Goal: Transaction & Acquisition: Download file/media

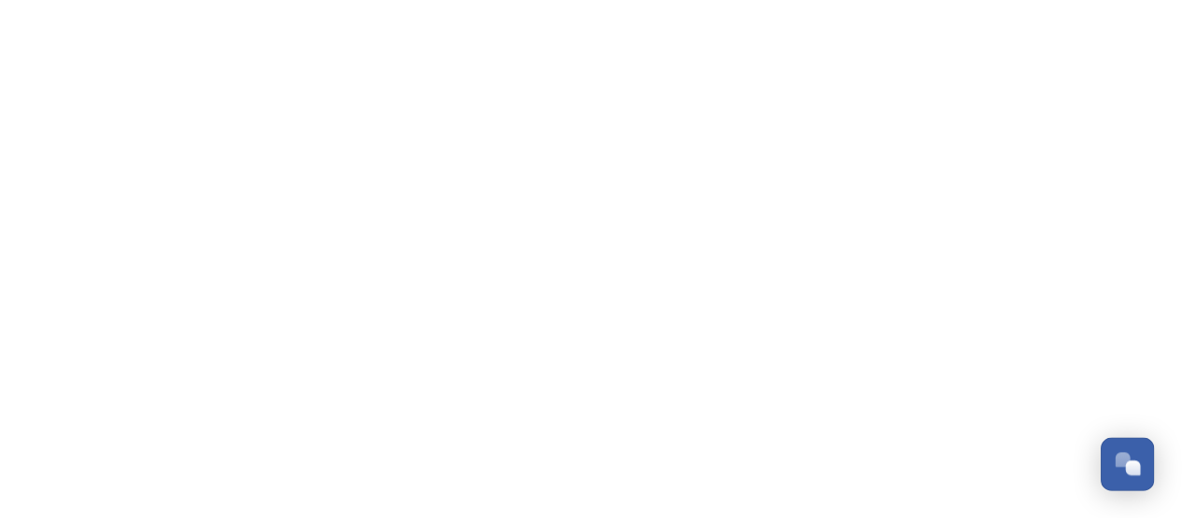
scroll to position [3482, 0]
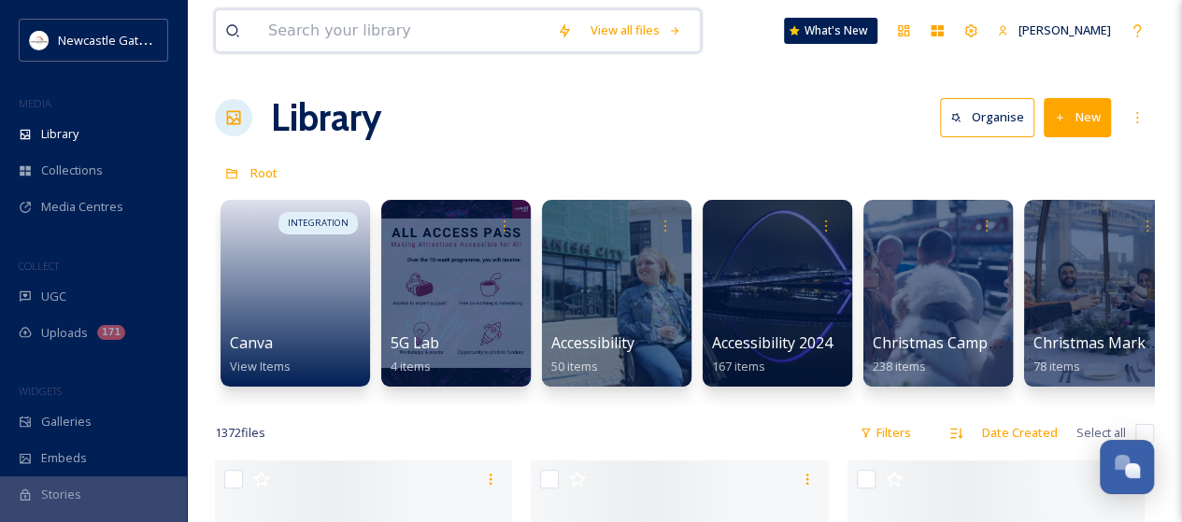
click at [305, 25] on input at bounding box center [403, 30] width 289 height 41
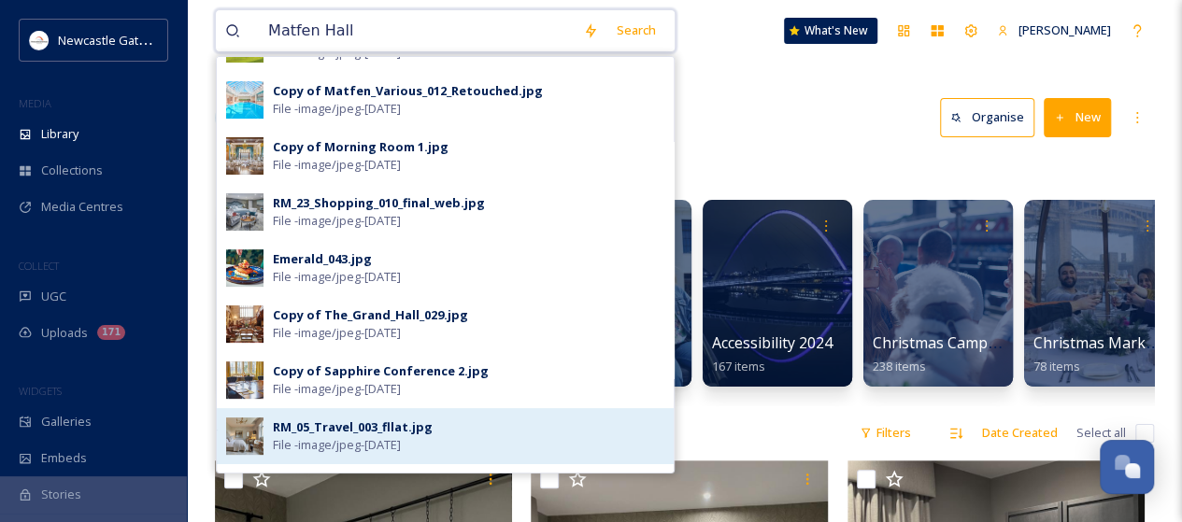
scroll to position [280, 0]
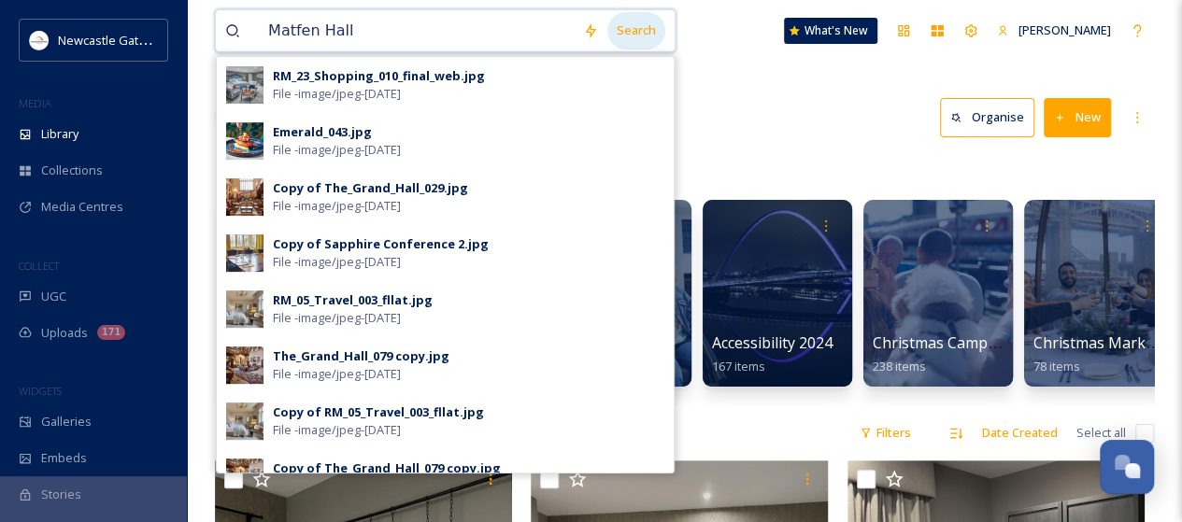
type input "Matfen Hall"
click at [639, 29] on div "Search" at bounding box center [636, 30] width 58 height 36
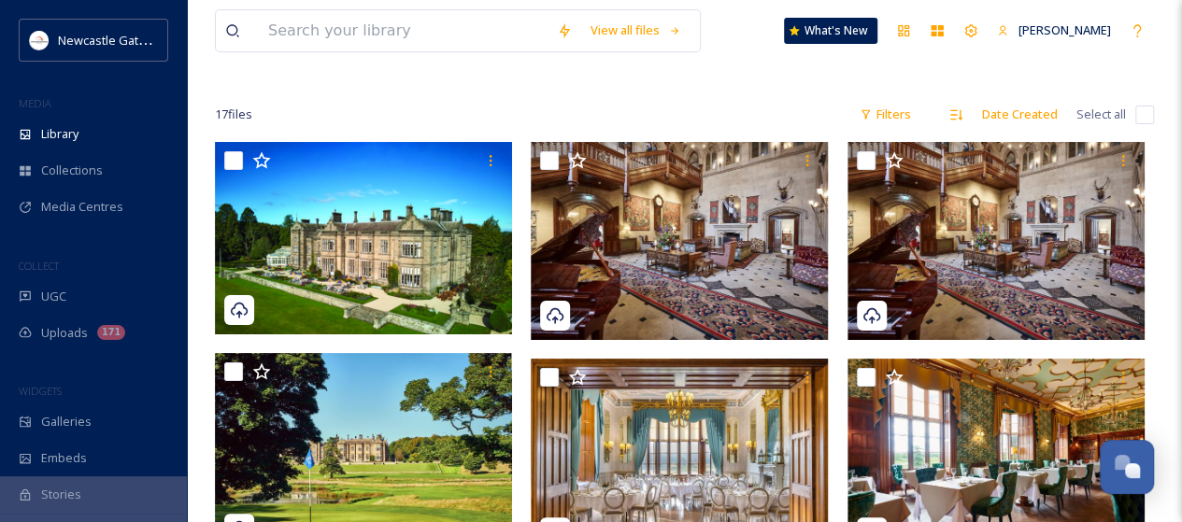
scroll to position [187, 0]
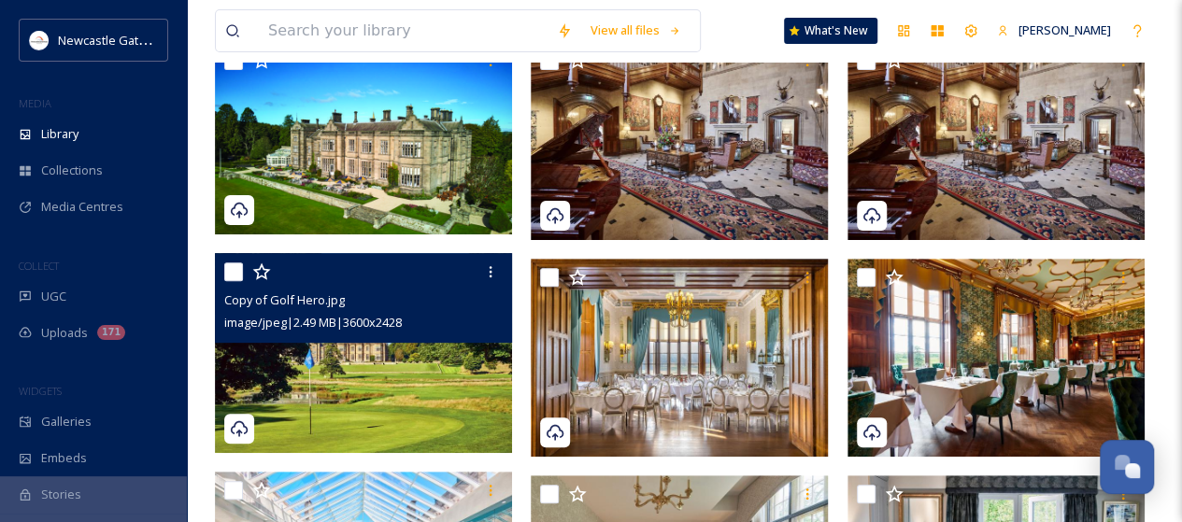
click at [371, 339] on div "Copy of Golf Hero.jpg image/jpeg | 2.49 MB | 3600 x 2428" at bounding box center [363, 298] width 297 height 90
click at [398, 364] on img at bounding box center [363, 353] width 297 height 200
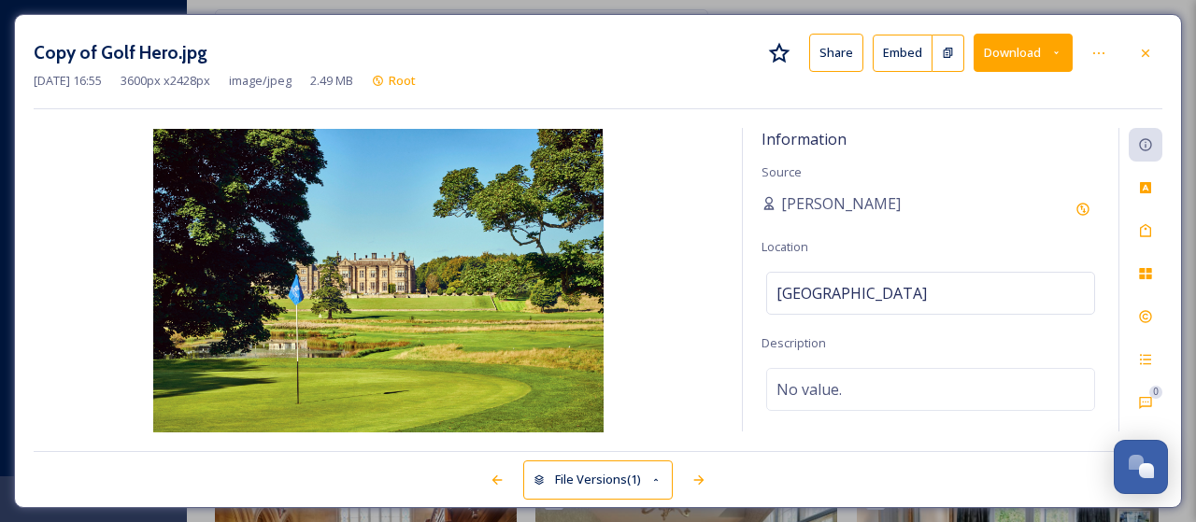
click at [1034, 58] on button "Download" at bounding box center [1023, 53] width 99 height 38
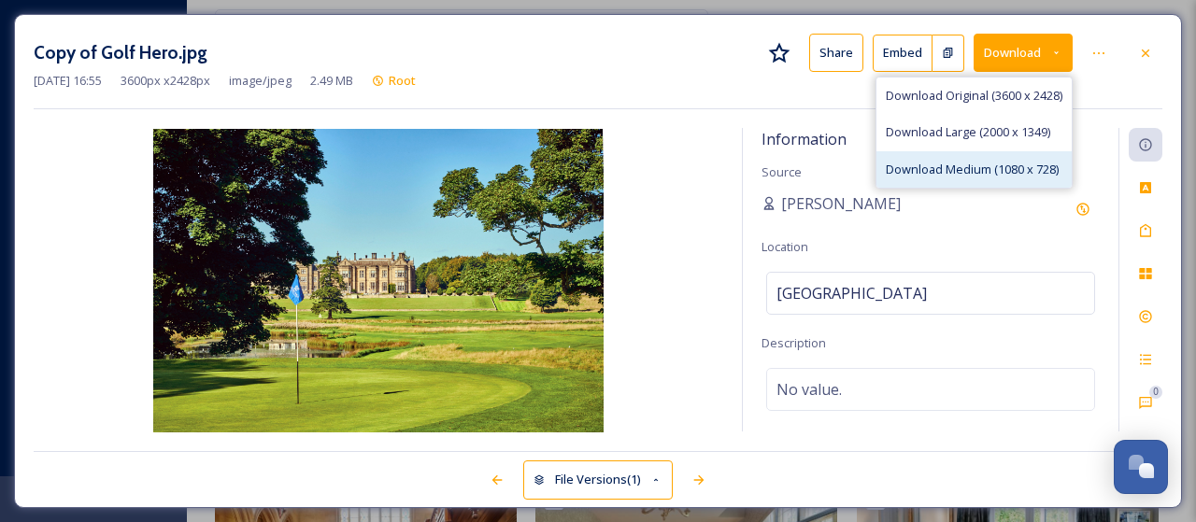
click at [977, 166] on span "Download Medium (1080 x 728)" at bounding box center [972, 170] width 173 height 18
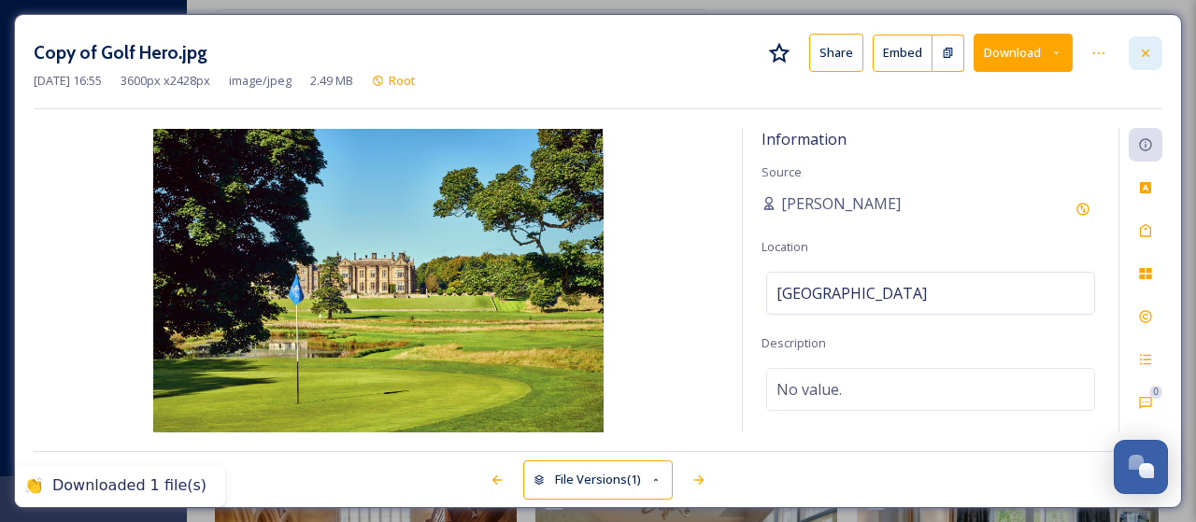
click at [1151, 50] on icon at bounding box center [1145, 53] width 15 height 15
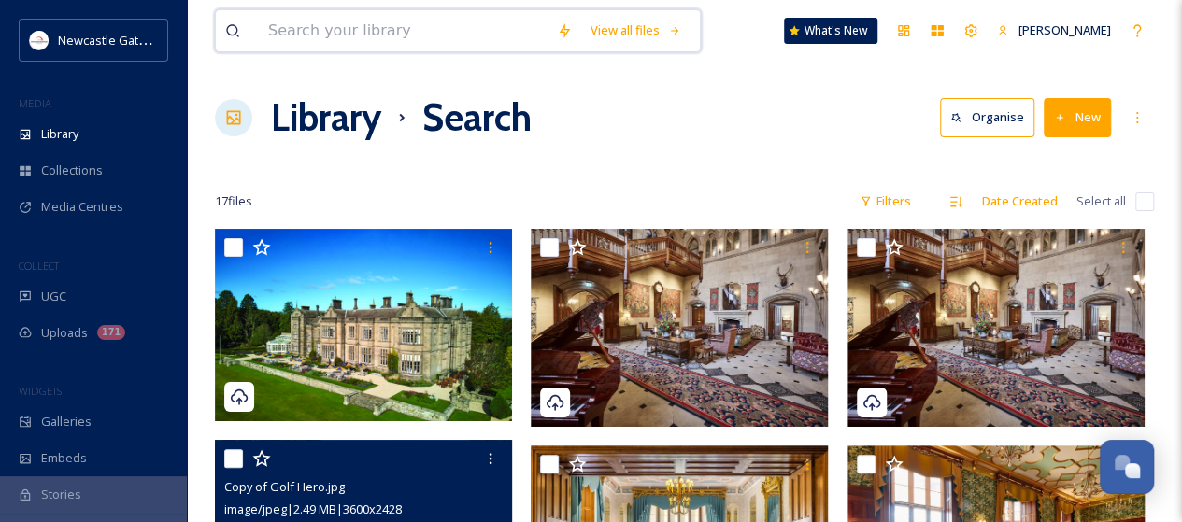
click at [336, 33] on input at bounding box center [403, 30] width 289 height 41
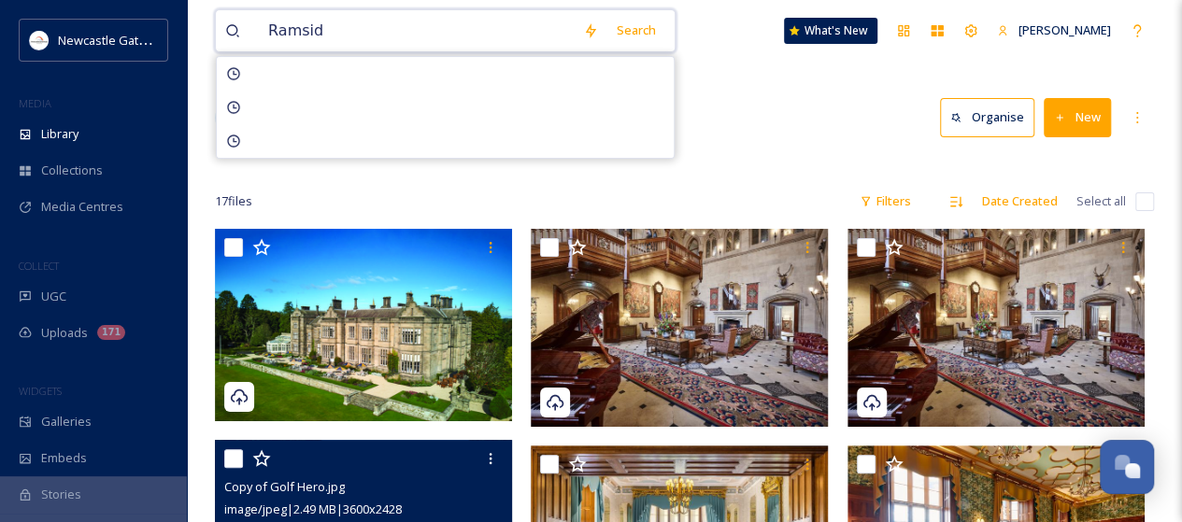
type input "Ramside"
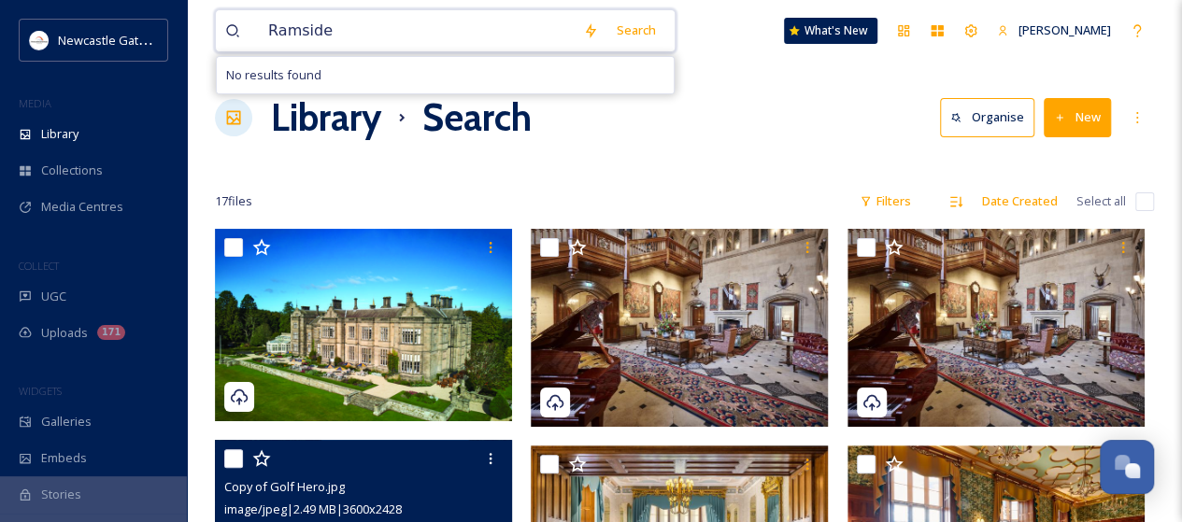
drag, startPoint x: 336, startPoint y: 33, endPoint x: 264, endPoint y: 35, distance: 72.0
click at [264, 35] on input "Ramside" at bounding box center [416, 30] width 315 height 41
